Goal: Register for event/course: Sign up to attend an event or enroll in a course

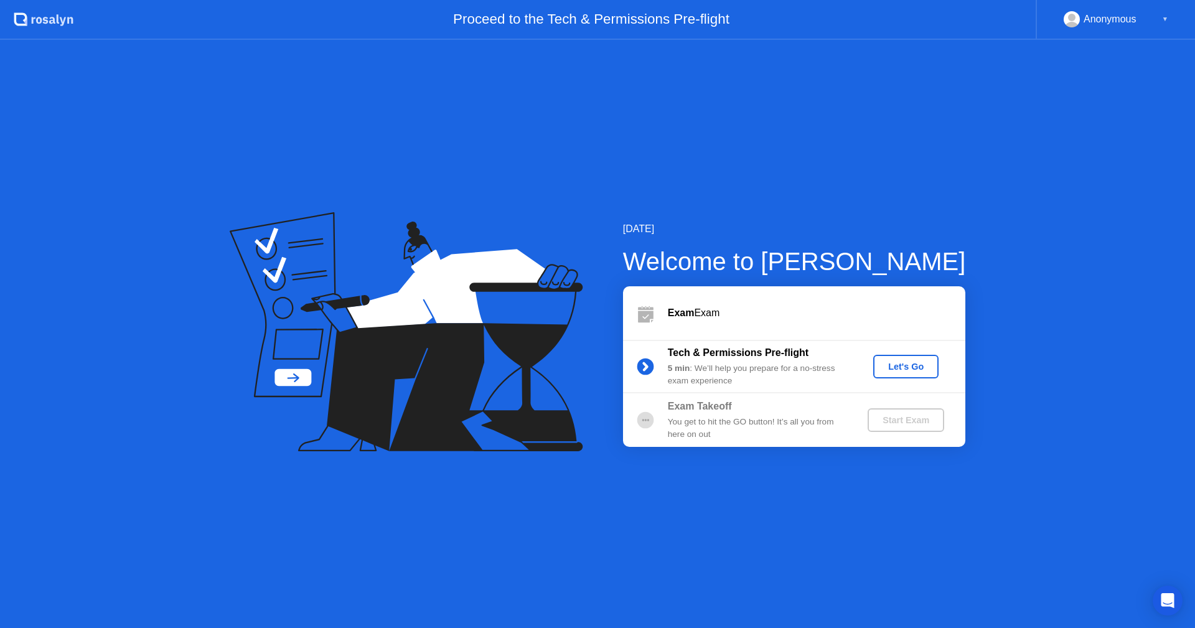
click at [891, 363] on div "Let's Go" at bounding box center [905, 367] width 55 height 10
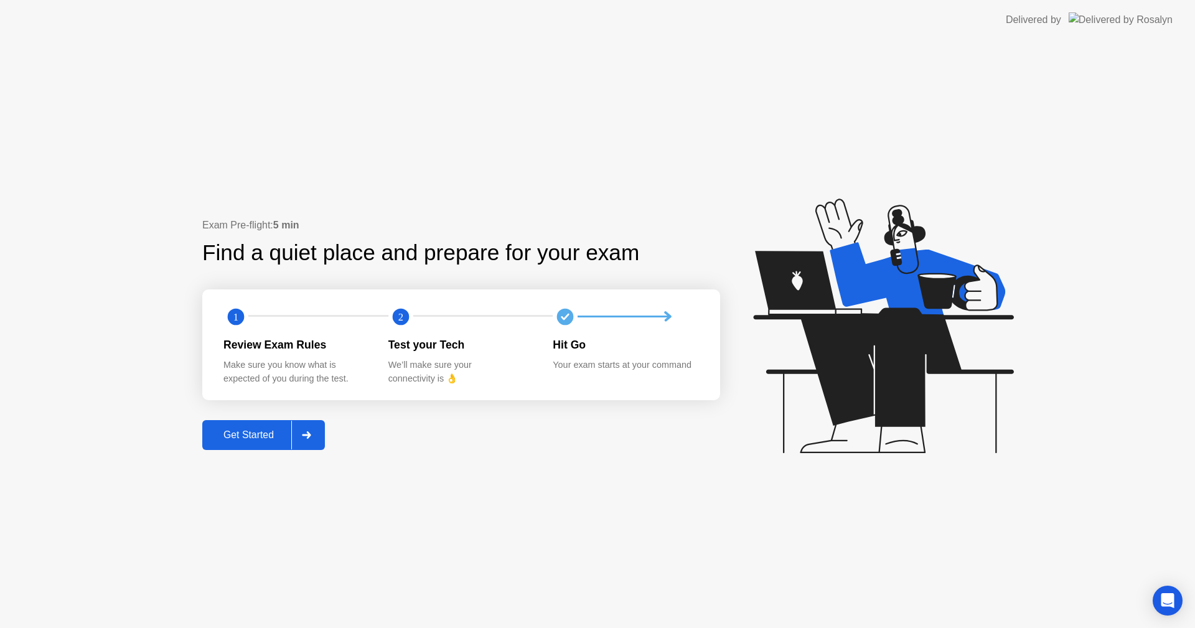
click at [265, 430] on div "Get Started" at bounding box center [248, 435] width 85 height 11
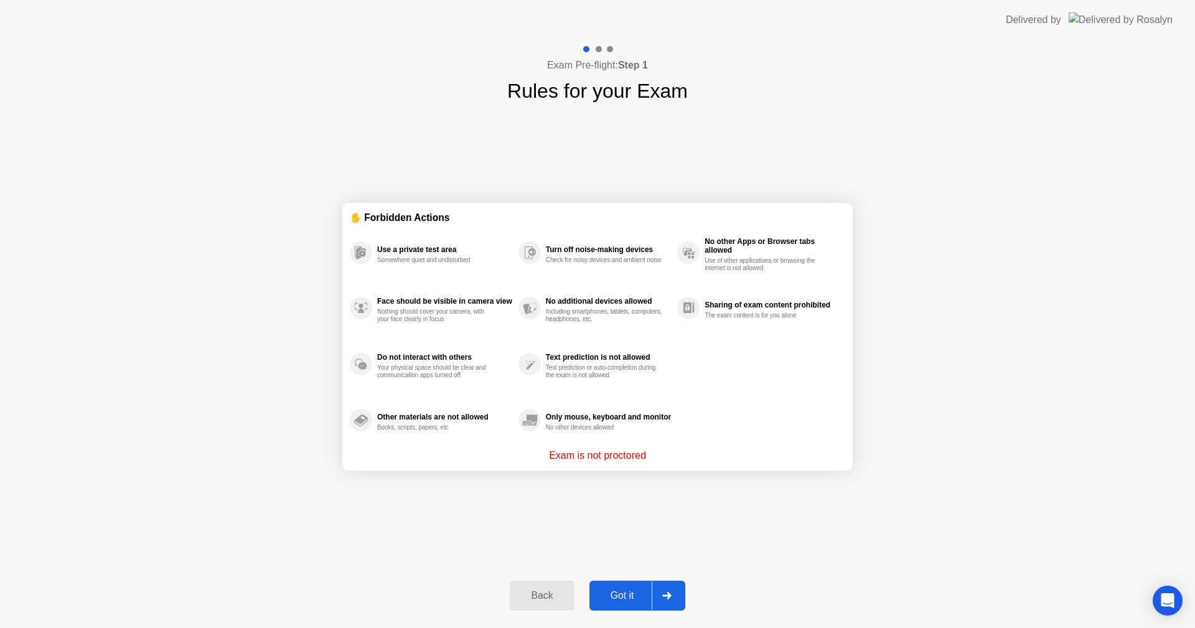
click at [588, 583] on div "Back Got it" at bounding box center [597, 595] width 190 height 57
click at [616, 599] on div "Got it" at bounding box center [622, 595] width 59 height 11
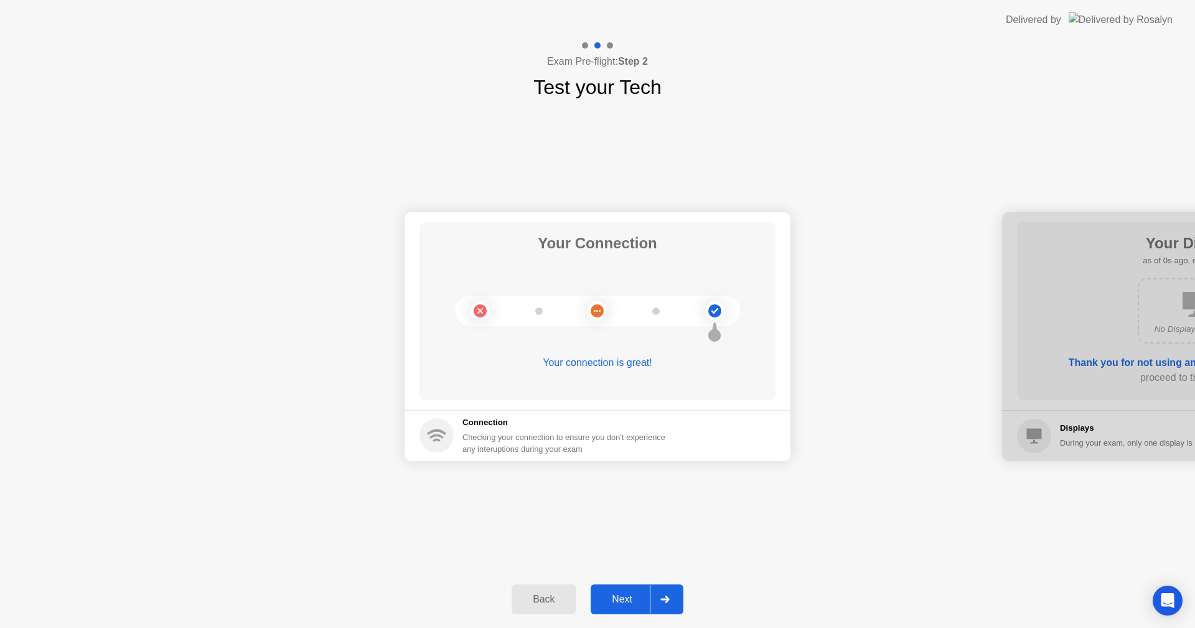
click at [638, 591] on button "Next" at bounding box center [637, 600] width 93 height 30
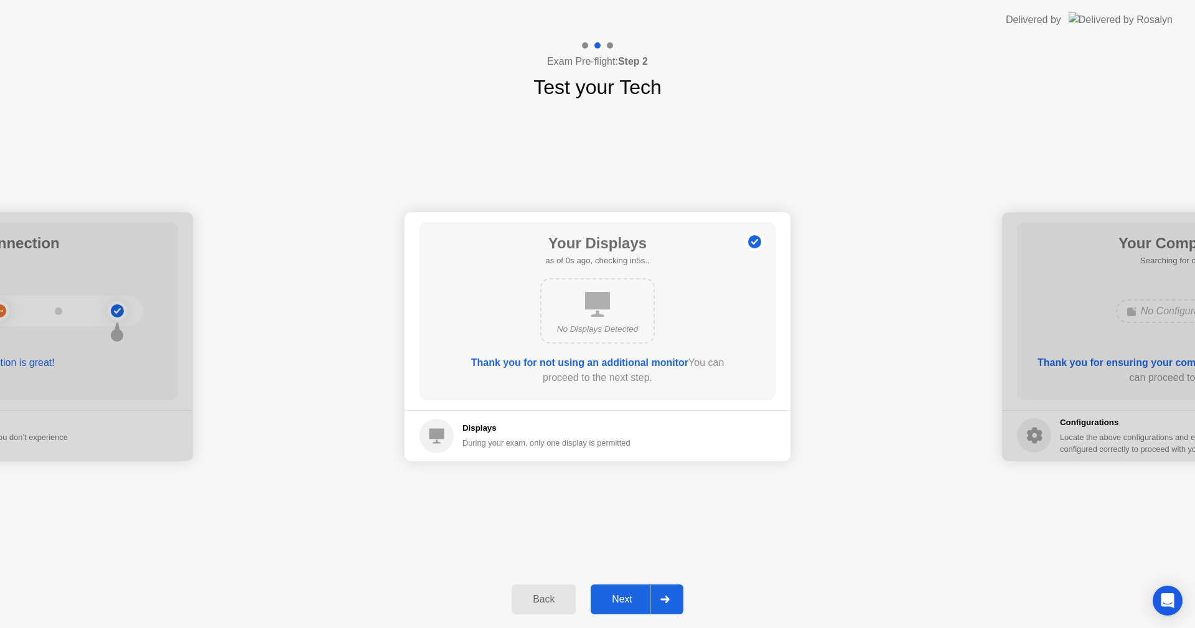
click at [638, 591] on button "Next" at bounding box center [637, 600] width 93 height 30
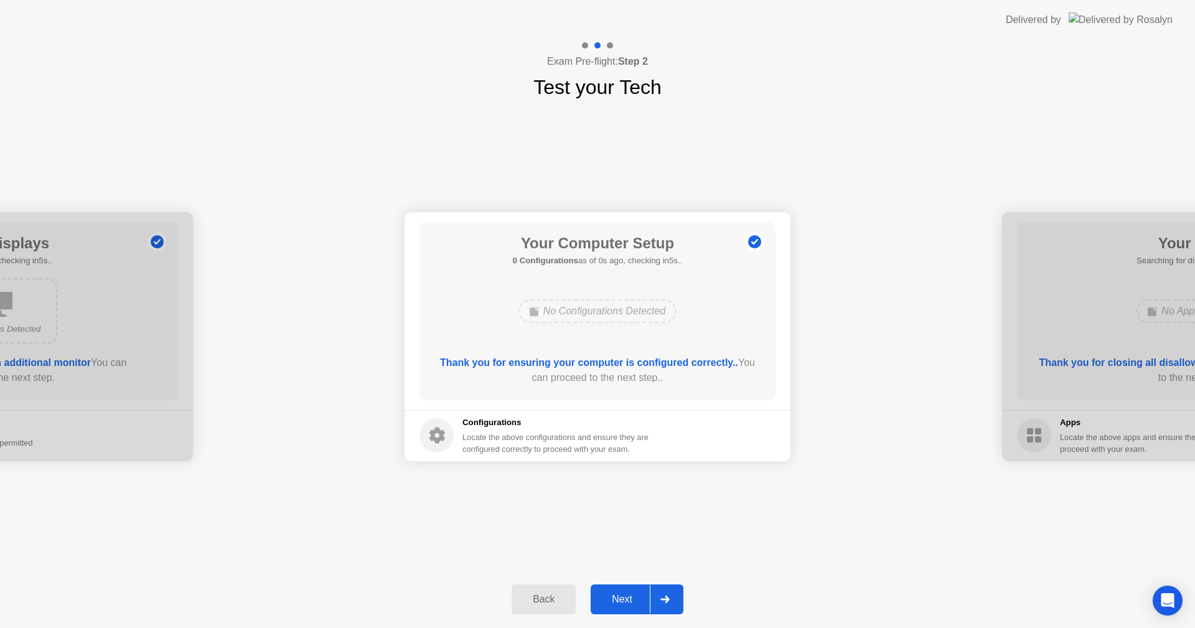
click at [654, 588] on div at bounding box center [665, 599] width 30 height 29
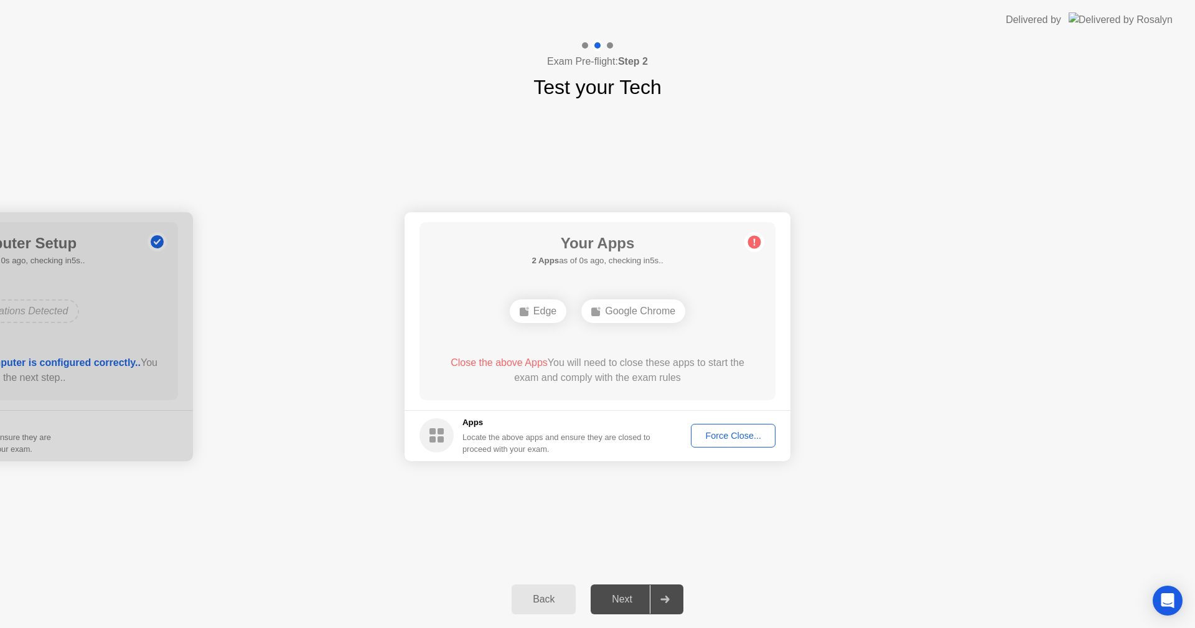
click at [676, 594] on div at bounding box center [665, 599] width 30 height 29
click at [731, 436] on div "Force Close..." at bounding box center [733, 436] width 76 height 10
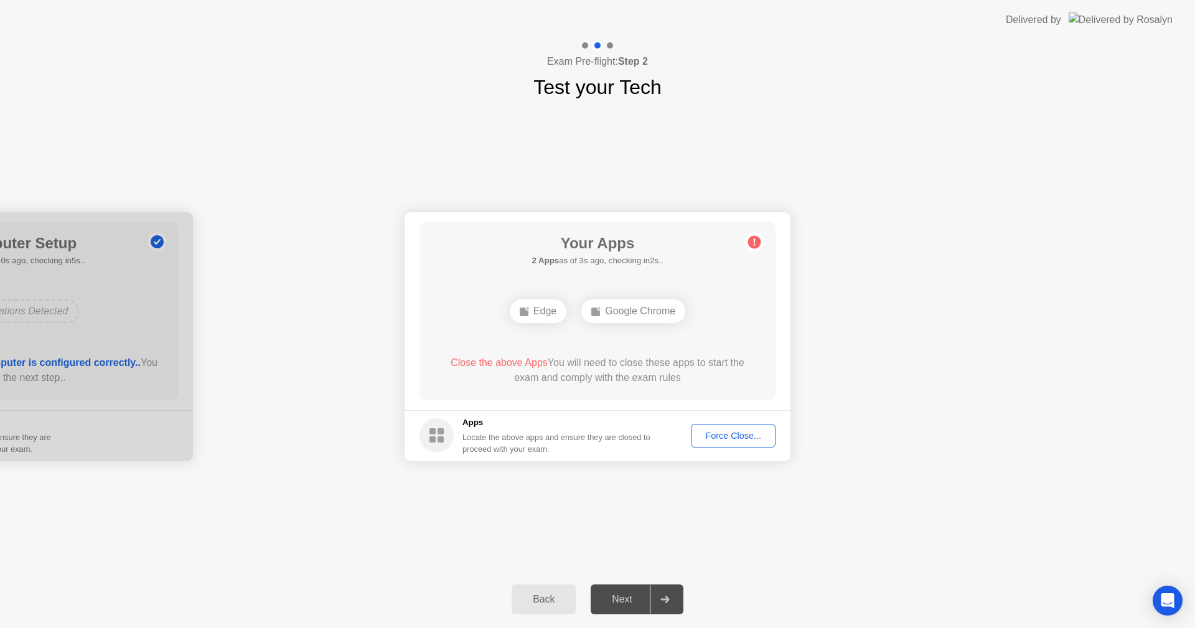
click at [715, 437] on div "Force Close..." at bounding box center [733, 436] width 76 height 10
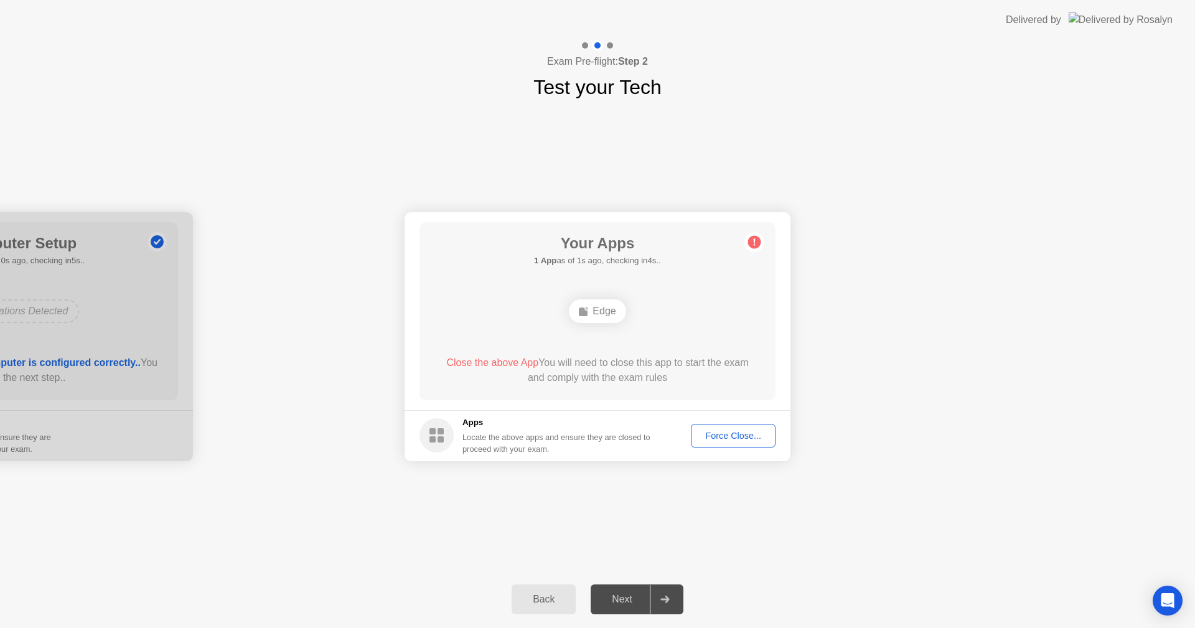
click at [750, 431] on div "Force Close..." at bounding box center [733, 436] width 76 height 10
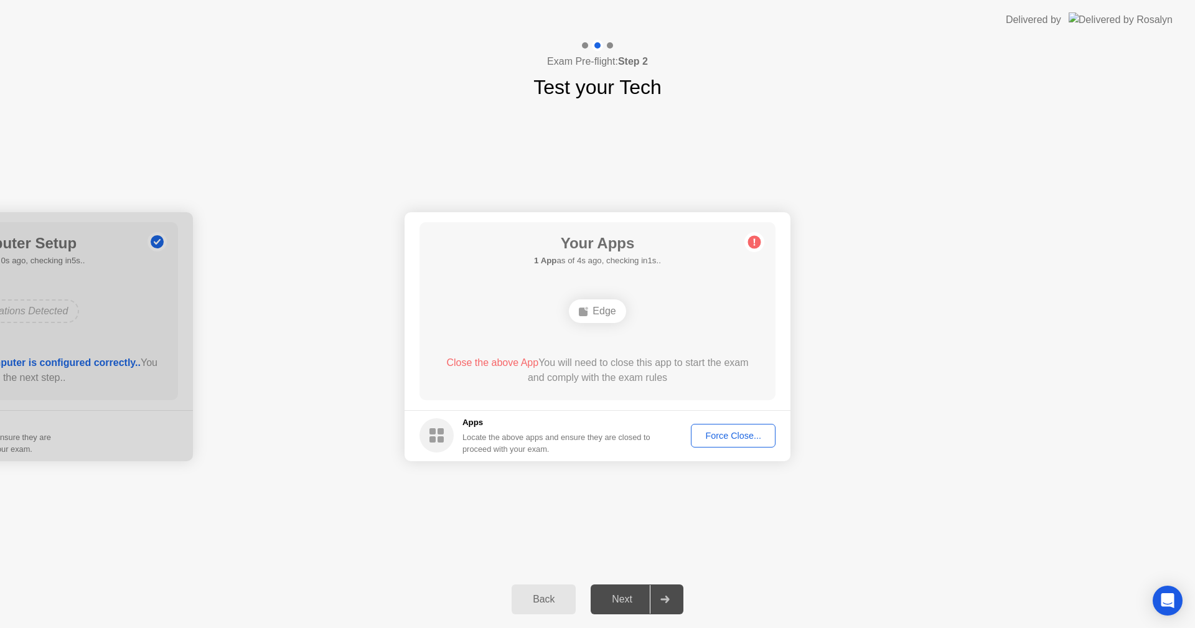
click at [746, 439] on div "Force Close..." at bounding box center [733, 436] width 76 height 10
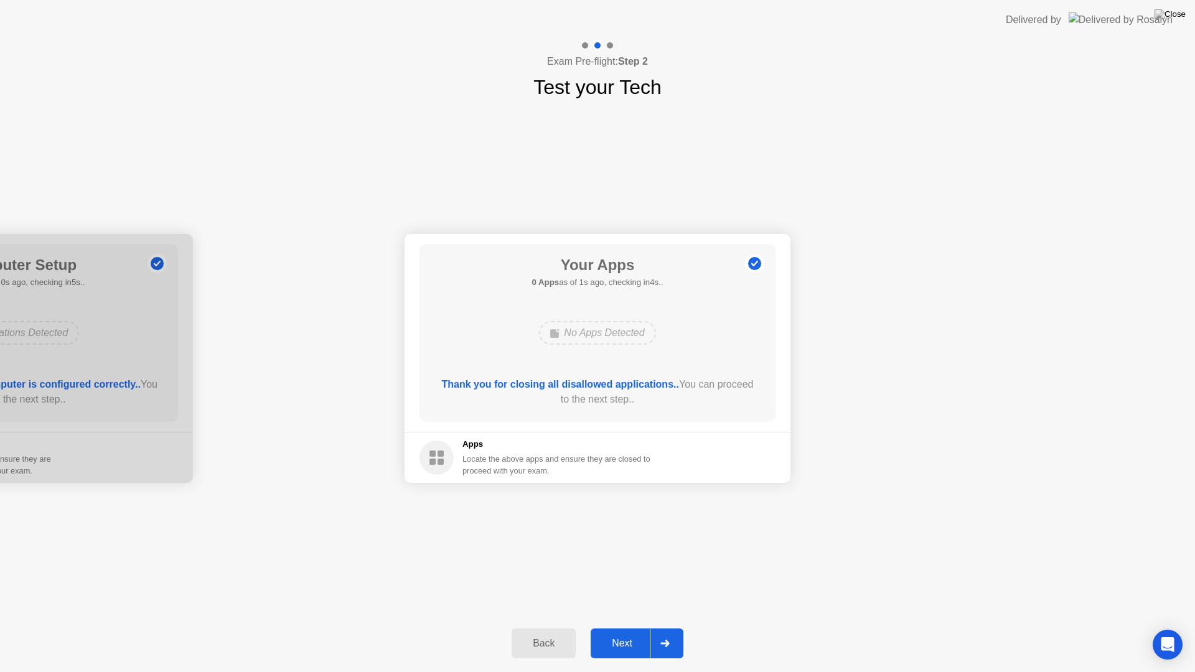
click at [603, 627] on button "Next" at bounding box center [637, 644] width 93 height 30
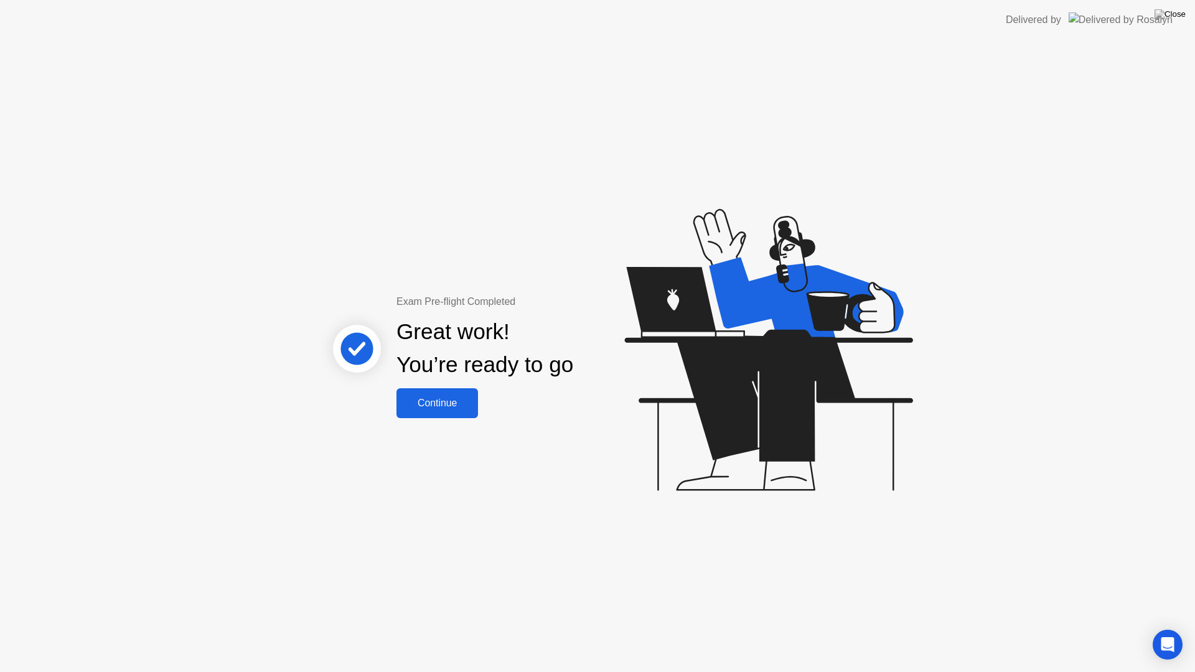
click at [403, 409] on div "Continue" at bounding box center [437, 403] width 74 height 11
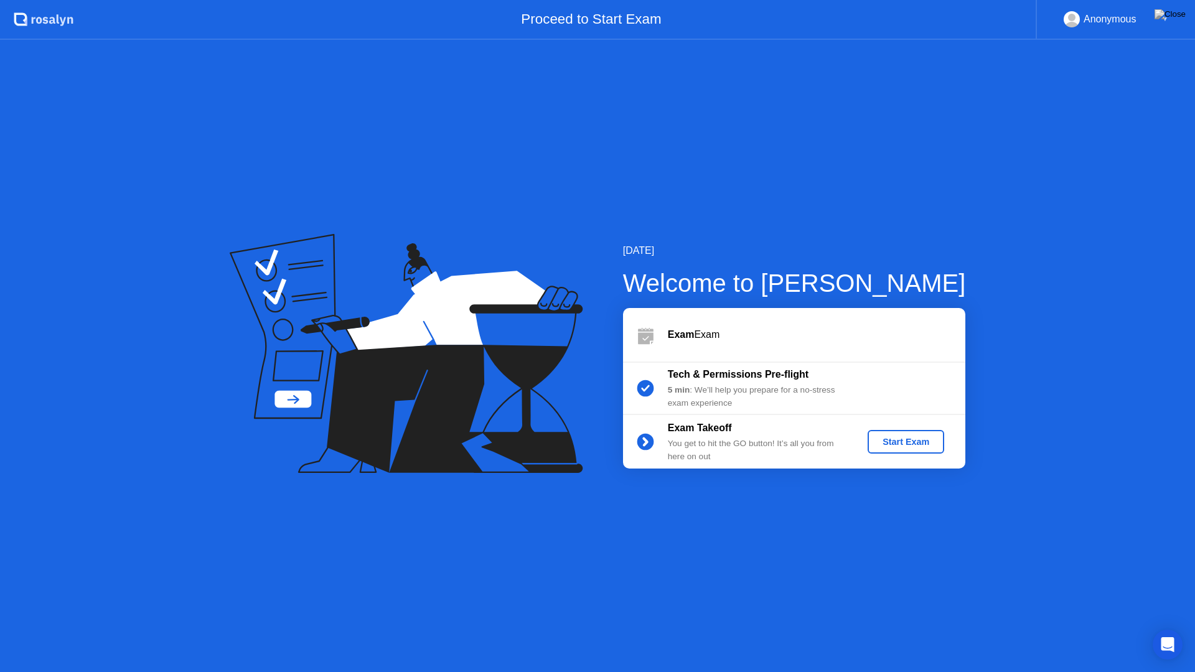
click at [930, 444] on div "Start Exam" at bounding box center [906, 442] width 67 height 10
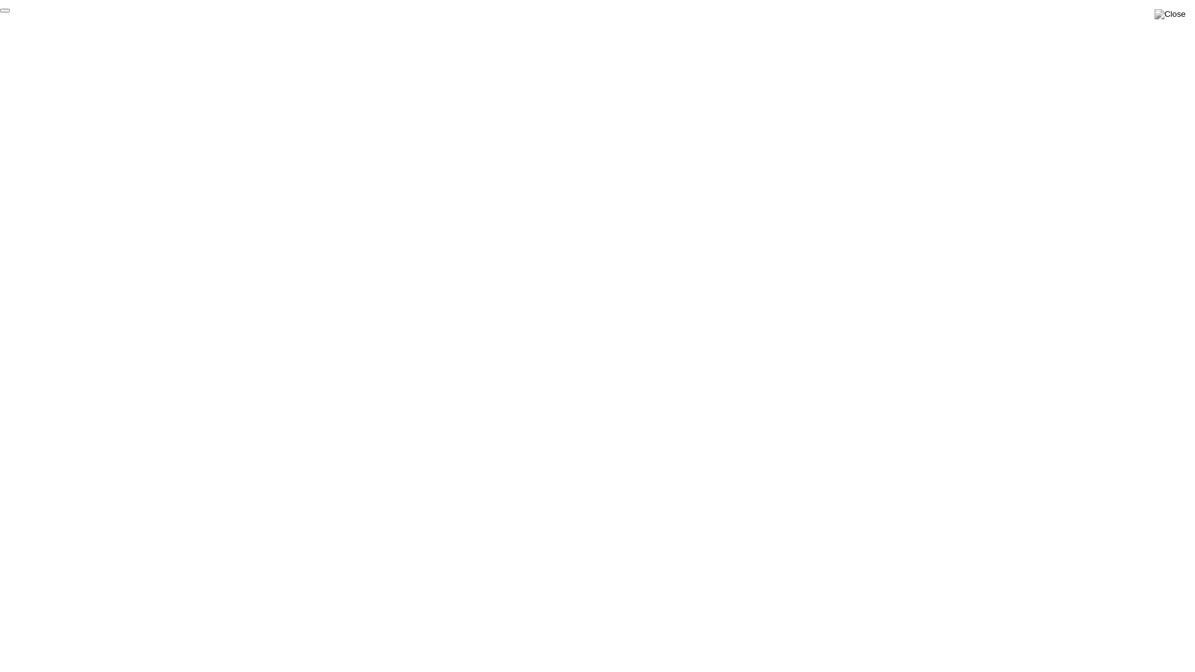
click div "End Proctoring Session"
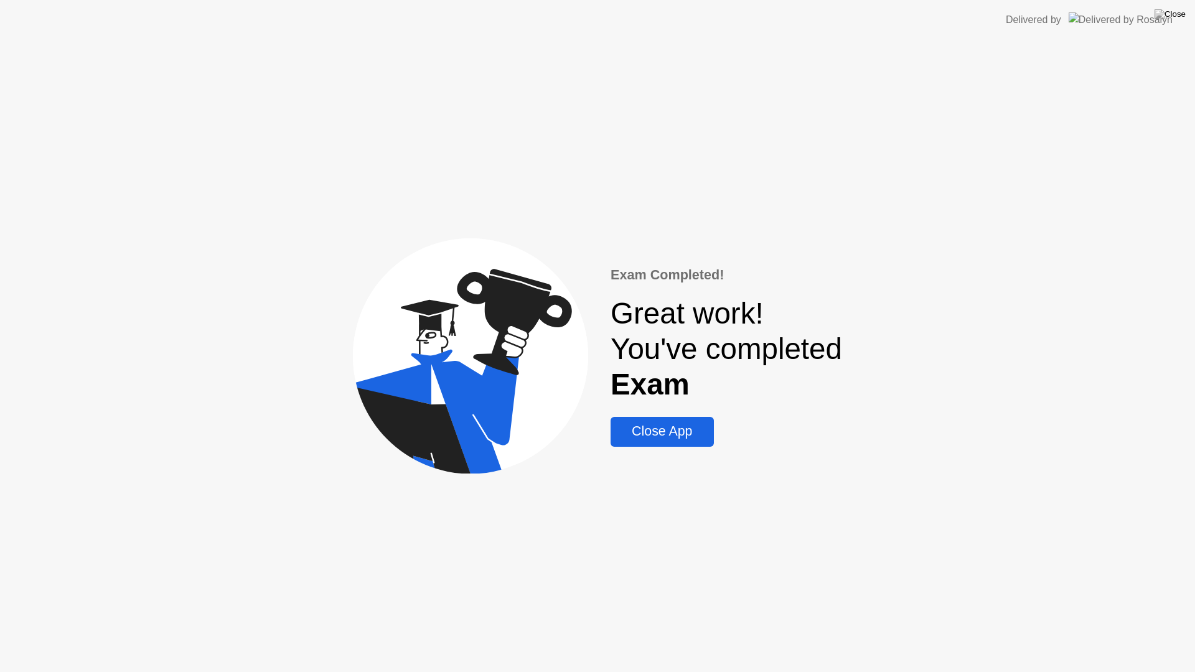
click at [646, 424] on div "Close App" at bounding box center [661, 432] width 95 height 16
